Goal: Task Accomplishment & Management: Manage account settings

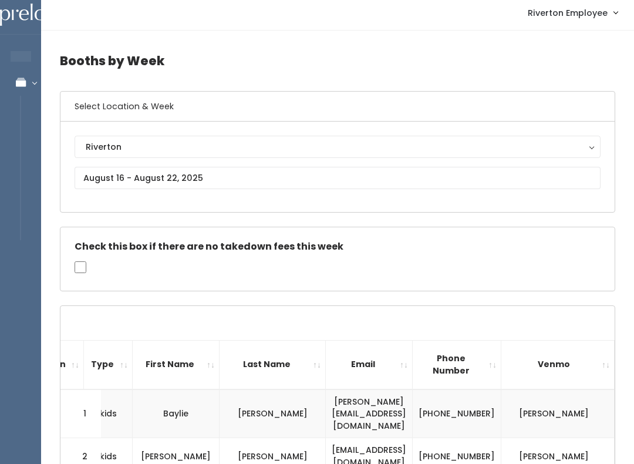
scroll to position [5, 0]
click at [286, 178] on input "text" at bounding box center [338, 178] width 526 height 22
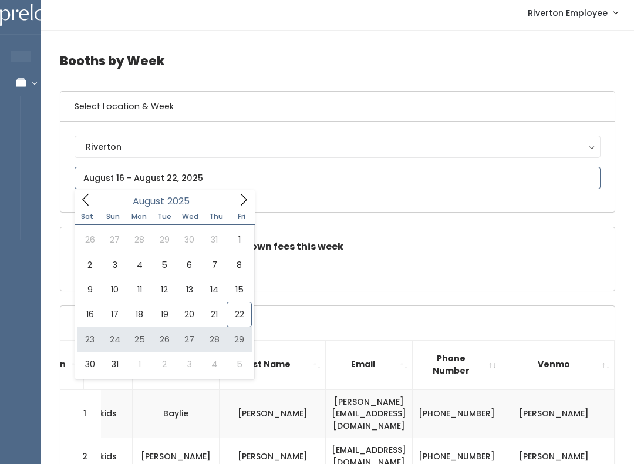
type input "August 23 to August 29"
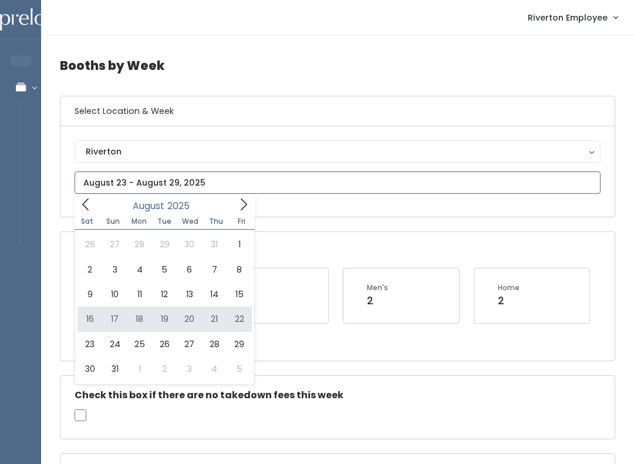
type input "[DATE] to [DATE]"
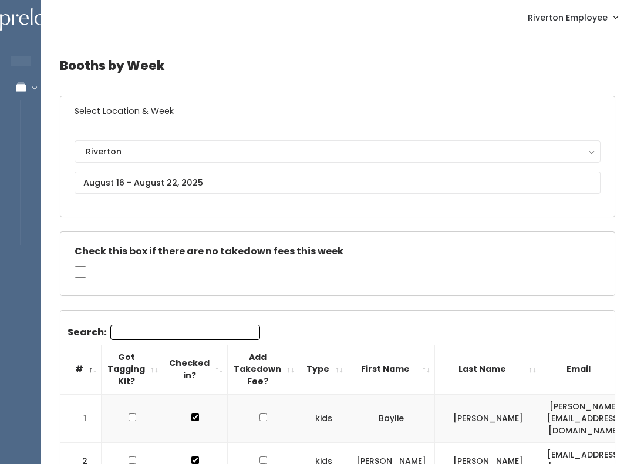
click at [165, 332] on input "Search:" at bounding box center [185, 332] width 150 height 15
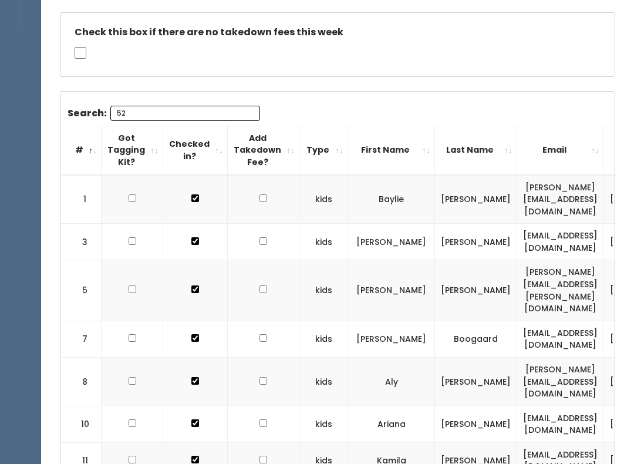
scroll to position [218, 0]
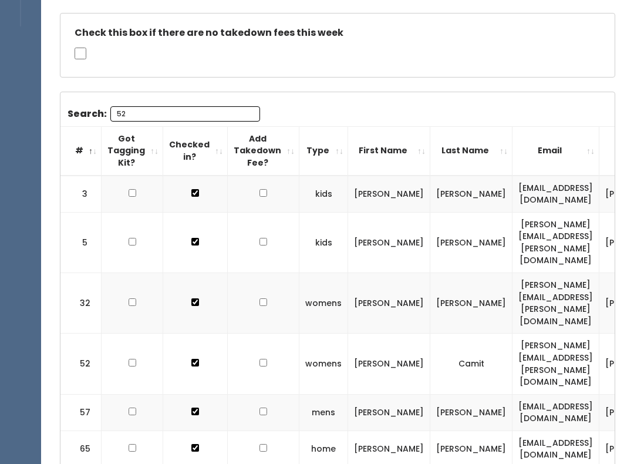
type input "5"
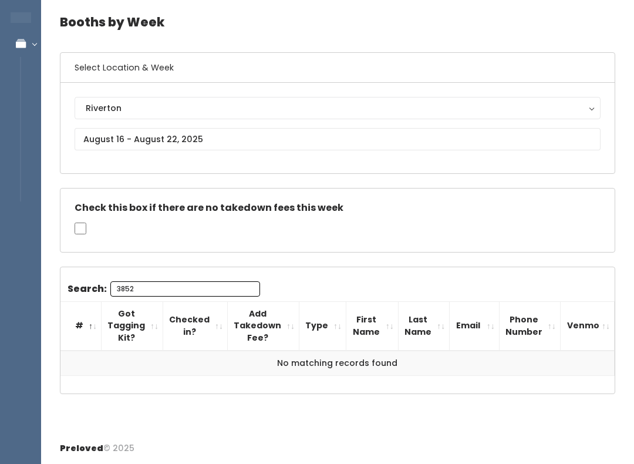
scroll to position [40, 0]
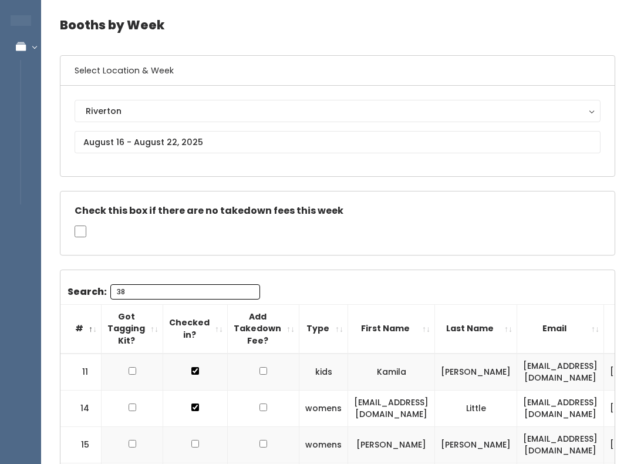
type input "3"
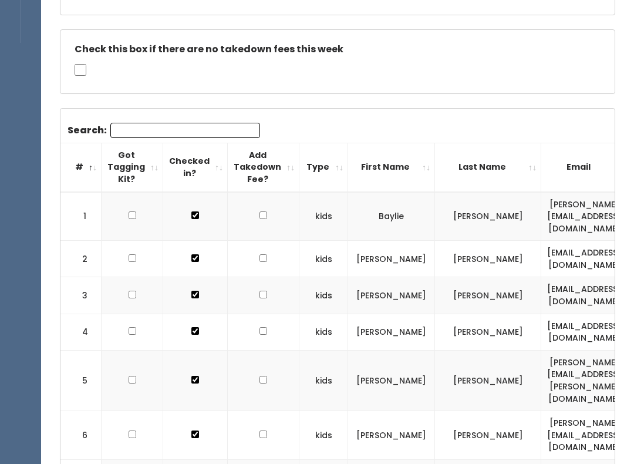
scroll to position [192, 0]
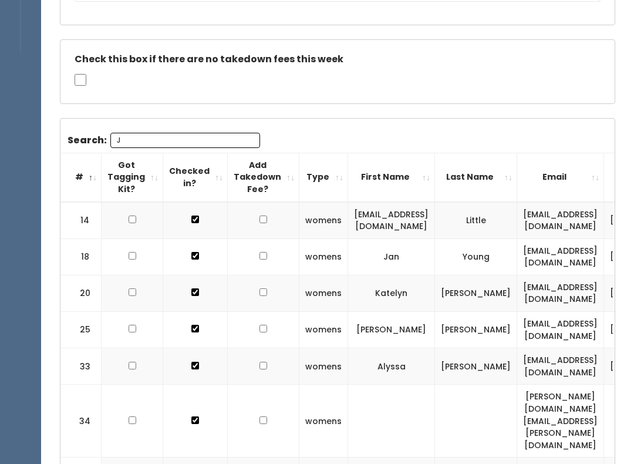
type input "[PERSON_NAME]"
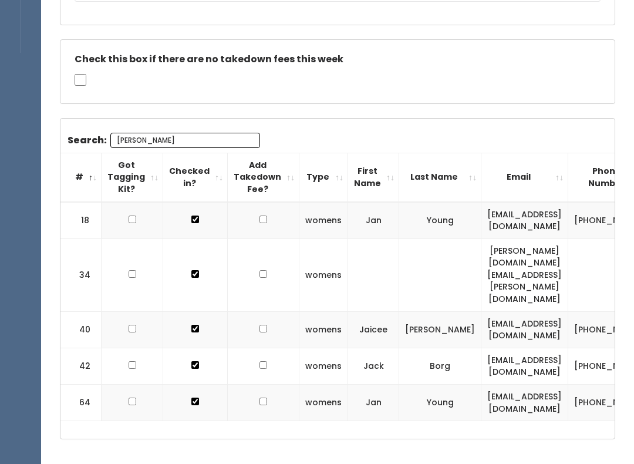
scroll to position [192, 0]
